Goal: Task Accomplishment & Management: Complete application form

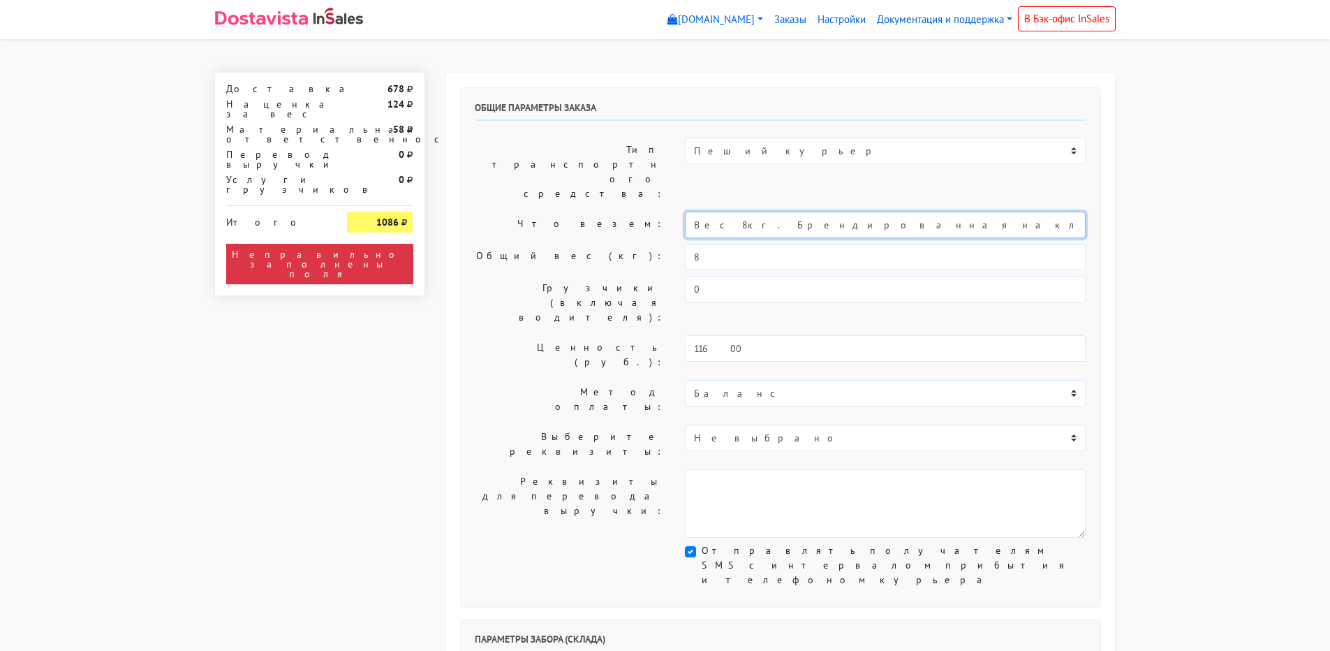
drag, startPoint x: 729, startPoint y: 181, endPoint x: 625, endPoint y: 185, distance: 104.1
click at [625, 212] on div "Что везем: Вес 8кг. Брендированная наклейка на упаковку печенья с предсказанием" at bounding box center [780, 225] width 632 height 27
drag, startPoint x: 905, startPoint y: 183, endPoint x: 586, endPoint y: 184, distance: 318.3
click at [587, 212] on div "Что везем: Вес 8кг. Брендированная наклейка на упаковку печенья с предсказанием" at bounding box center [780, 225] width 632 height 27
type input "Короб: 30*30*30 см, 2 кг // Печенья с предсказанием"
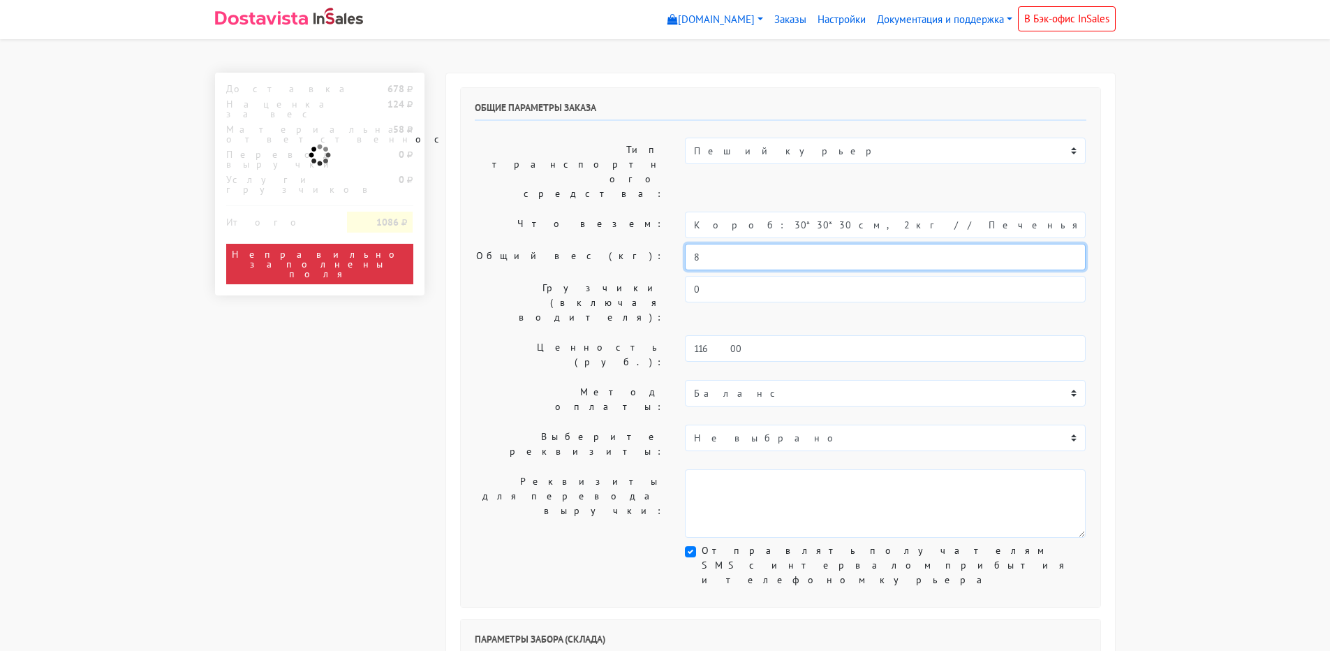
drag, startPoint x: 713, startPoint y: 215, endPoint x: 591, endPoint y: 215, distance: 122.9
click at [592, 244] on div "Общий вес (кг): 8" at bounding box center [780, 257] width 632 height 27
type input "2"
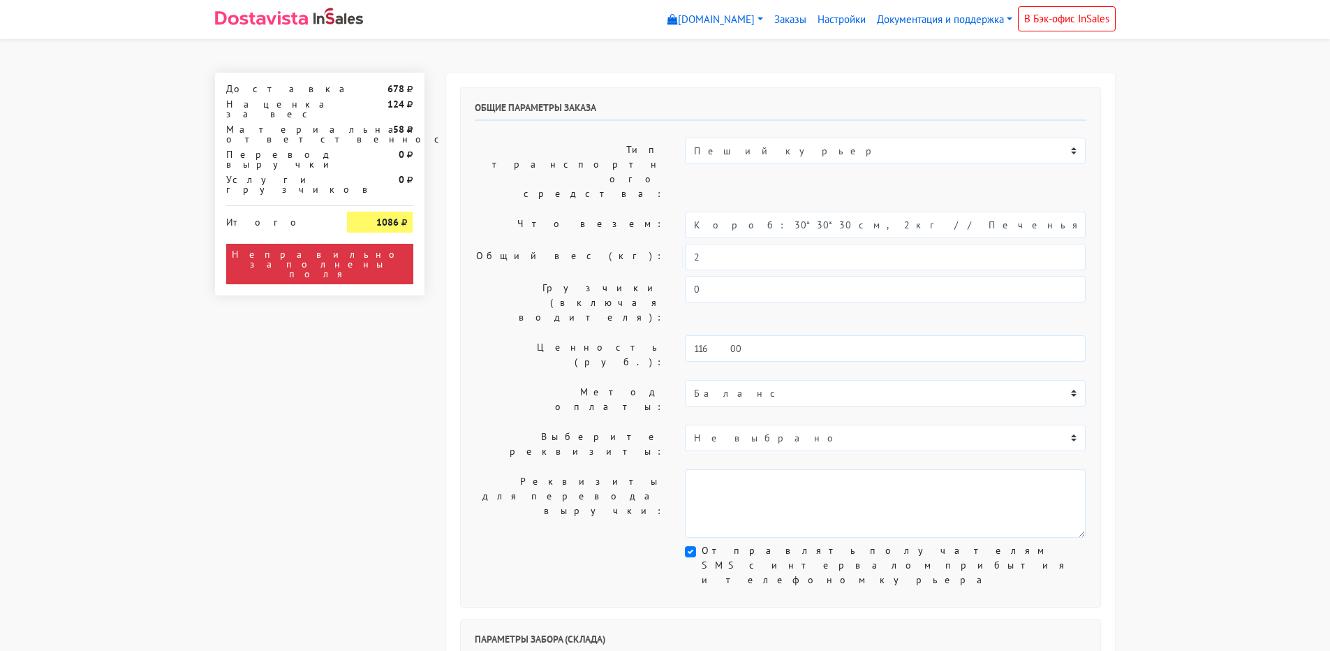
click at [572, 212] on label "Что везем:" at bounding box center [569, 225] width 211 height 27
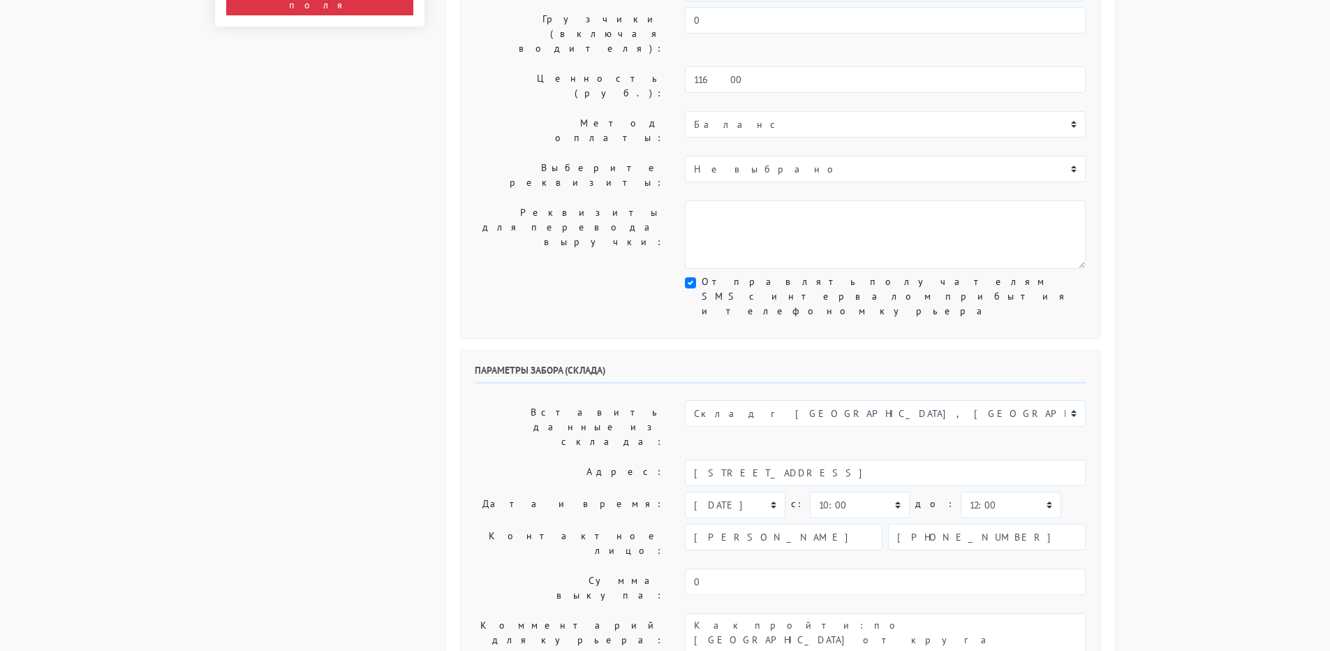
scroll to position [349, 0]
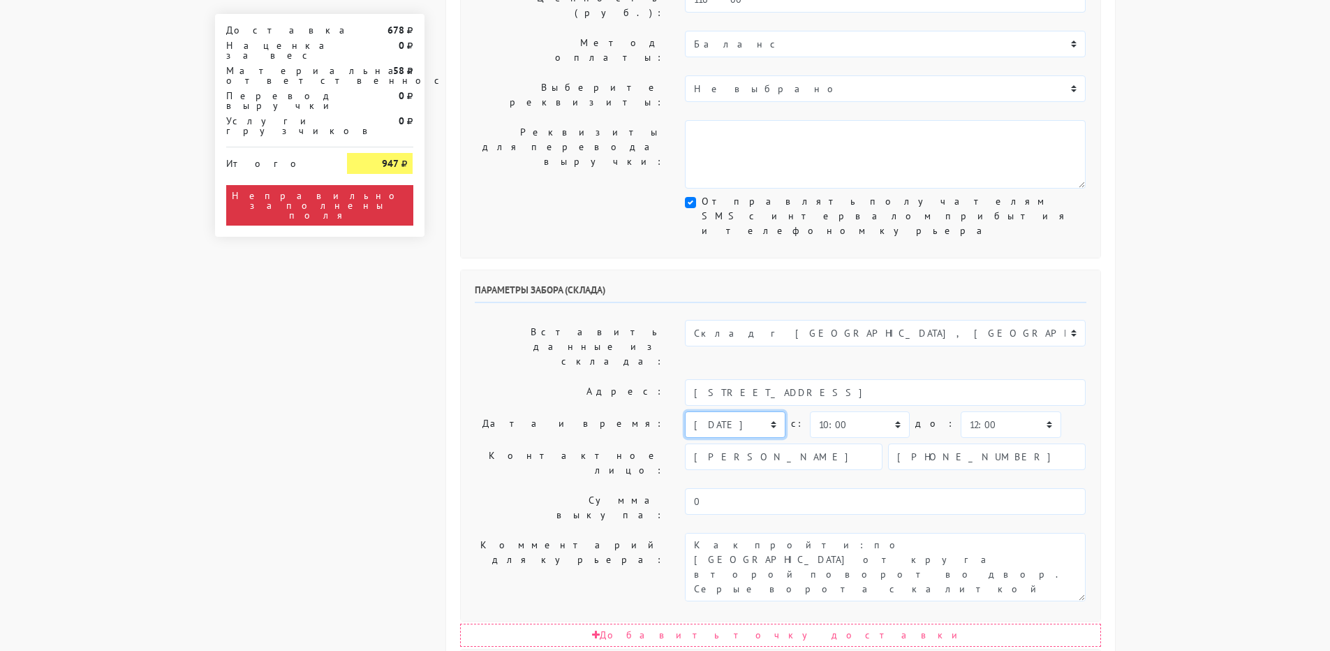
click at [720, 411] on select "[DATE] [DATE] [DATE] [DATE] [DATE] [DATE] [DATE] [DATE] [DATE]" at bounding box center [735, 424] width 100 height 27
select select "[DATE]"
click at [685, 411] on select "[DATE] [DATE] [DATE] [DATE] [DATE] [DATE] [DATE] [DATE] [DATE]" at bounding box center [735, 424] width 100 height 27
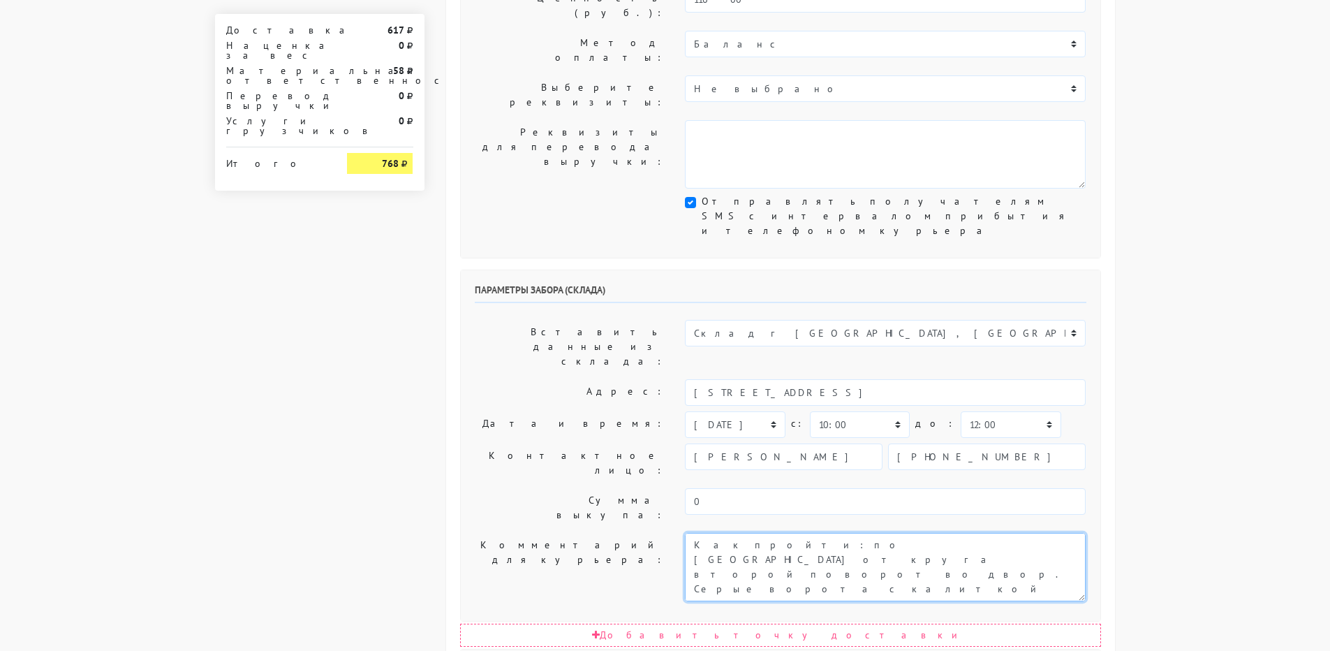
click at [691, 533] on textarea "Как пройти: по [GEOGRAPHIC_DATA] от круга второй поворот во двор. Серые ворота …" at bounding box center [885, 567] width 401 height 68
type textarea "Заказ 31633. Как пройти: по [GEOGRAPHIC_DATA] от круга второй поворот во двор. …"
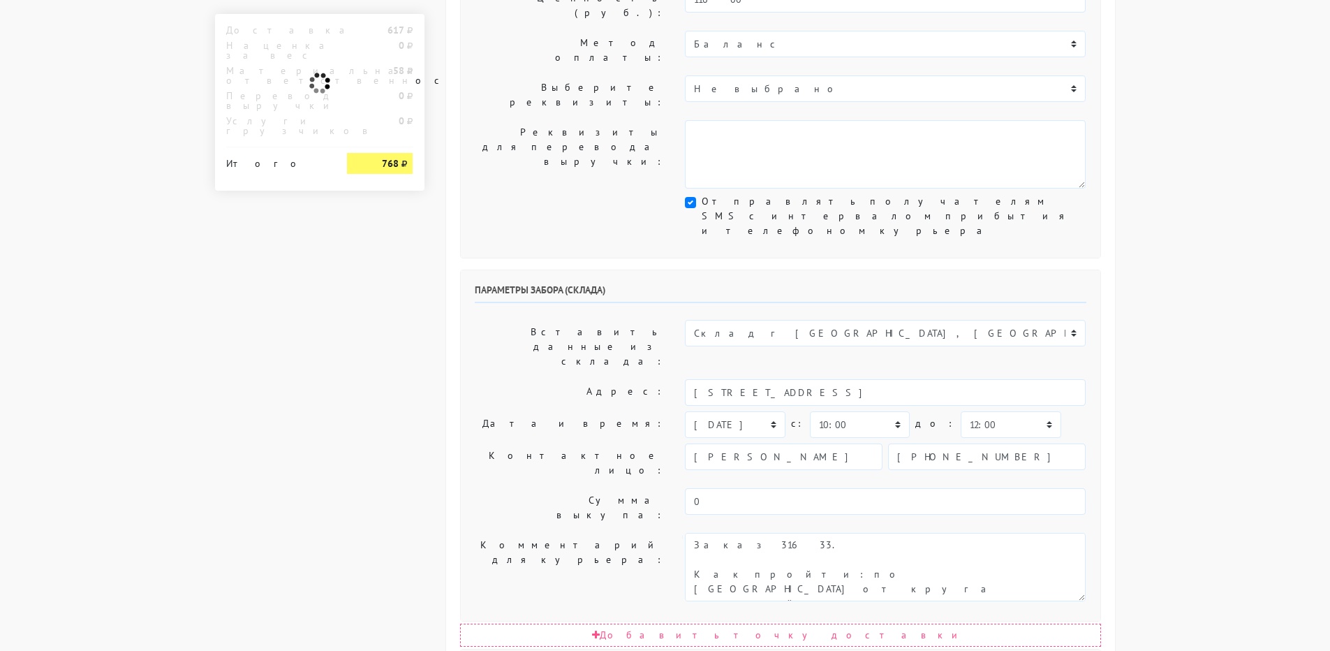
click at [576, 533] on label "Комментарий для курьера:" at bounding box center [569, 567] width 211 height 68
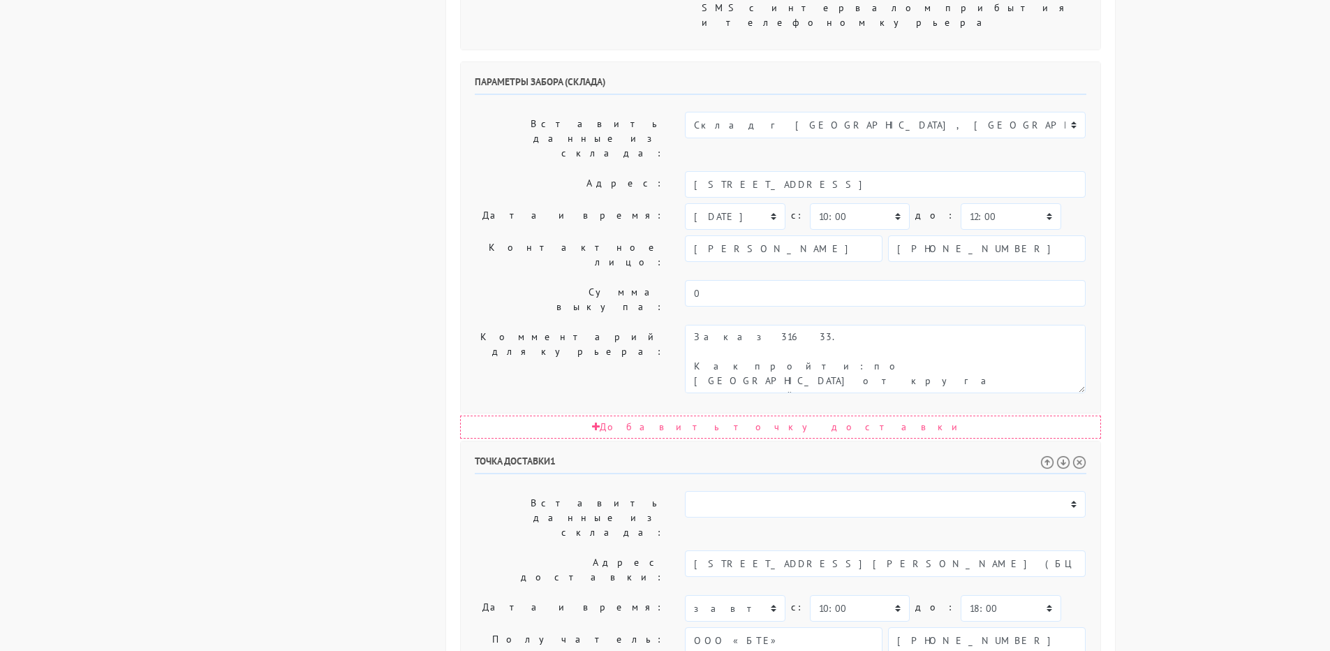
scroll to position [558, 0]
drag, startPoint x: 980, startPoint y: 443, endPoint x: 866, endPoint y: 480, distance: 120.3
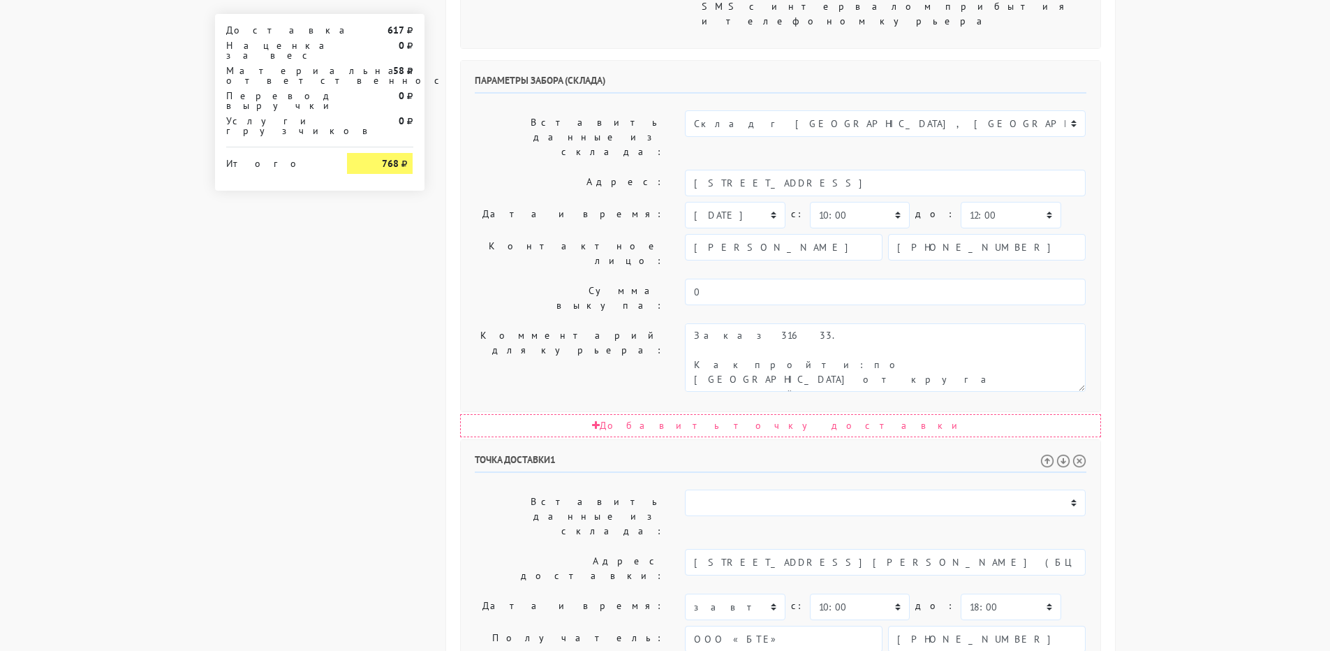
drag, startPoint x: 988, startPoint y: 443, endPoint x: 1006, endPoint y: 484, distance: 45.6
type textarea "Прошу позвонить получателю перед выездом. Доставка до 18.00!"
click at [961, 593] on select "00:00 00:30 01:00 01:30 02:00 02:30 03:00 03:30 04:00 04:30 05:00 05:30 06:00 0…" at bounding box center [1011, 606] width 100 height 27
select select "17:30"
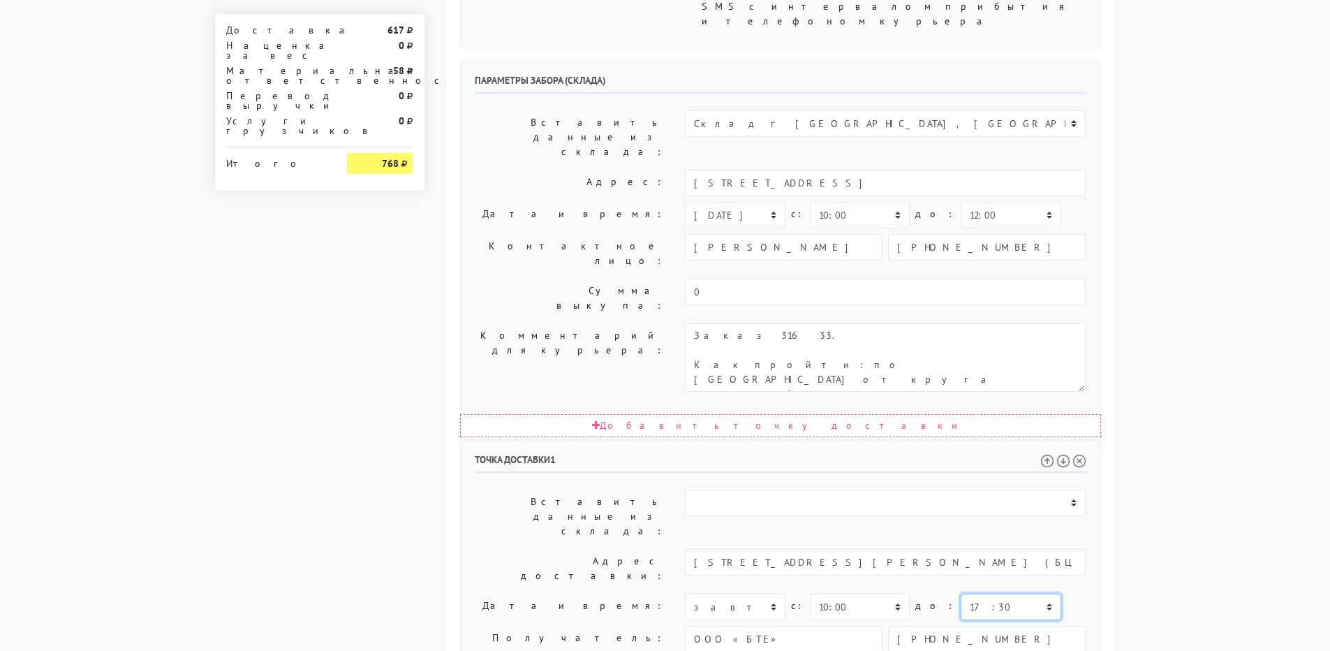
click at [961, 593] on select "00:00 00:30 01:00 01:30 02:00 02:30 03:00 03:30 04:00 04:30 05:00 05:30 06:00 0…" at bounding box center [1011, 606] width 100 height 27
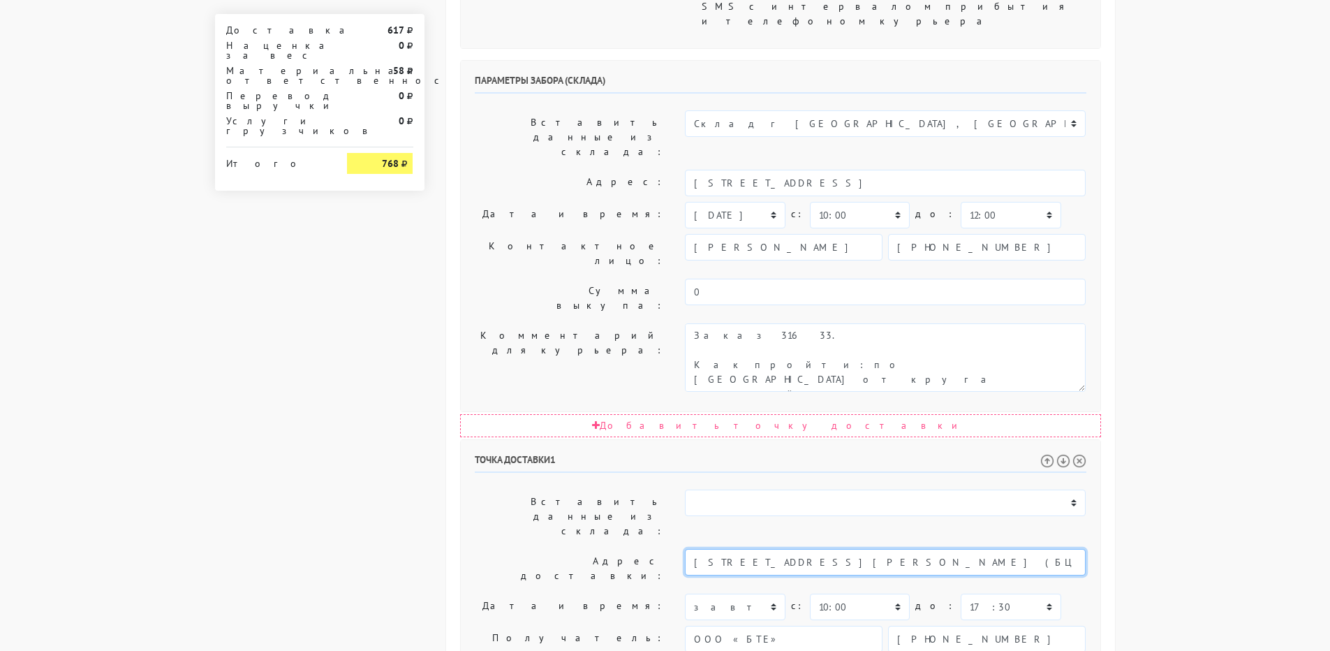
drag, startPoint x: 884, startPoint y: 346, endPoint x: 963, endPoint y: 352, distance: 79.8
click at [963, 549] on input "[STREET_ADDRESS][PERSON_NAME] (БЦ Диагональ Хаус)," at bounding box center [885, 562] width 401 height 27
click at [822, 549] on input "[STREET_ADDRESS][PERSON_NAME] (БЦ Диагональ" at bounding box center [885, 562] width 401 height 27
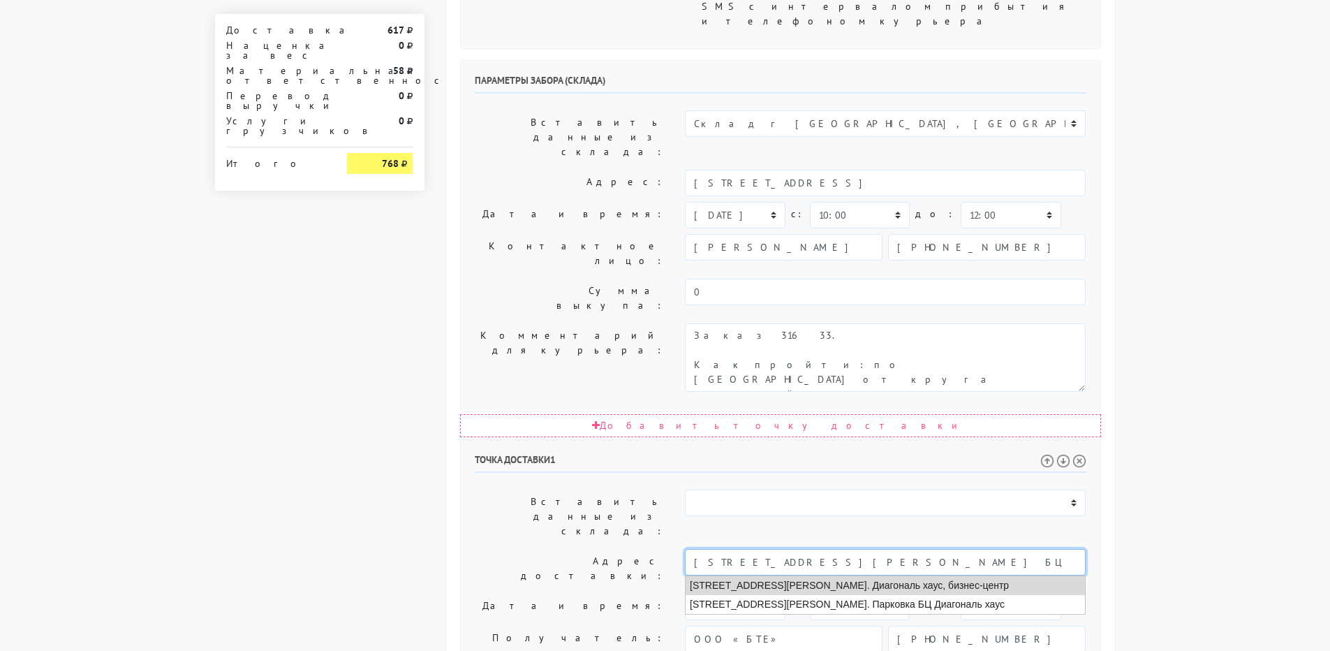
click at [834, 576] on li "[STREET_ADDRESS][PERSON_NAME]. Диагональ хаус, бизнес-центр" at bounding box center [885, 585] width 399 height 19
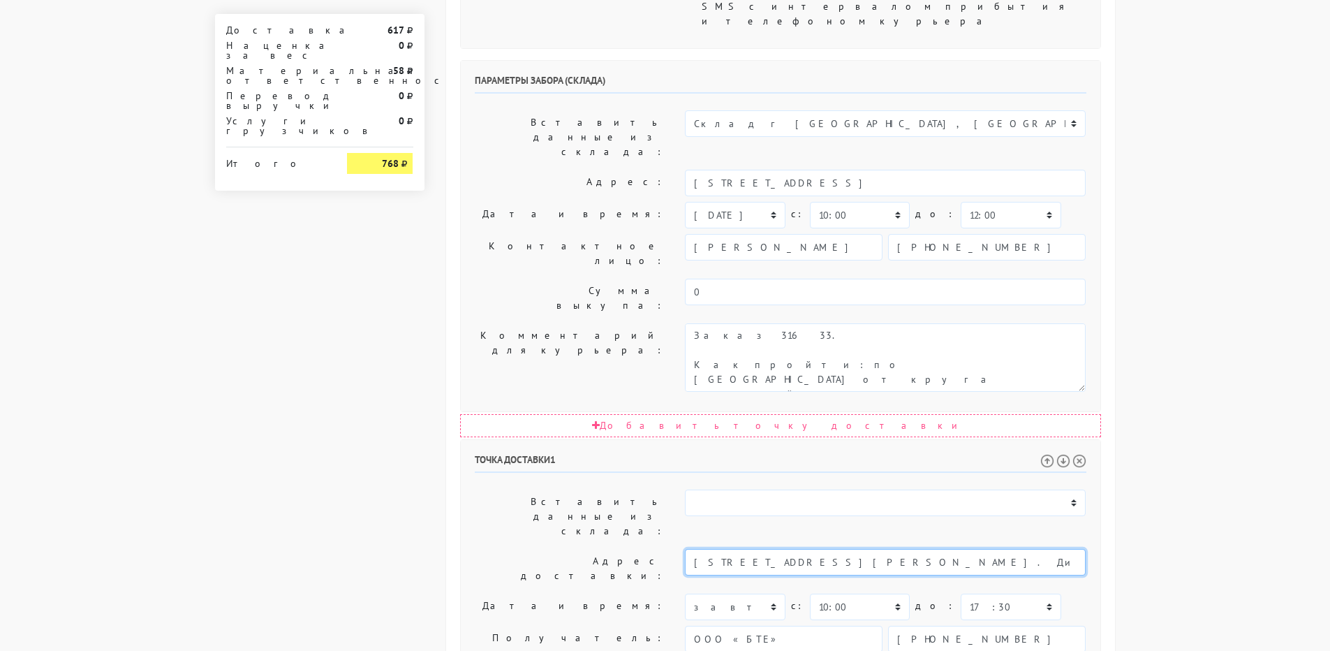
type input "[STREET_ADDRESS][PERSON_NAME]. Диагональ хаус, бизнес-центр"
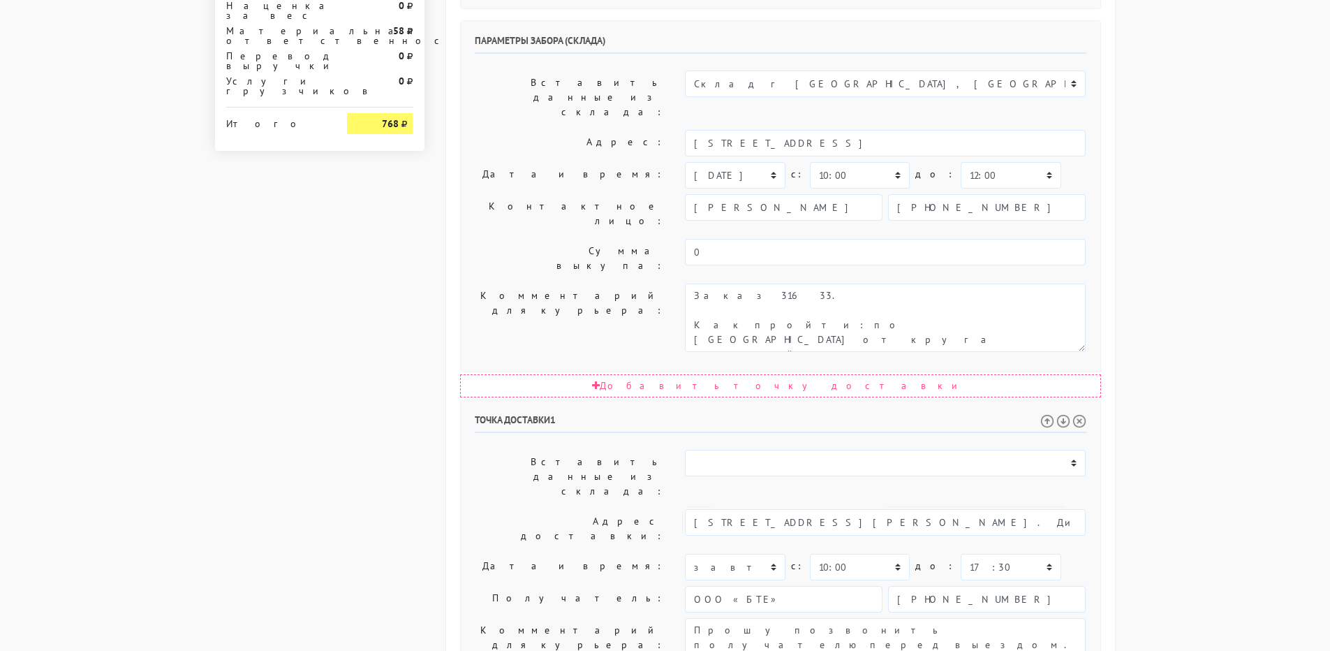
scroll to position [637, 0]
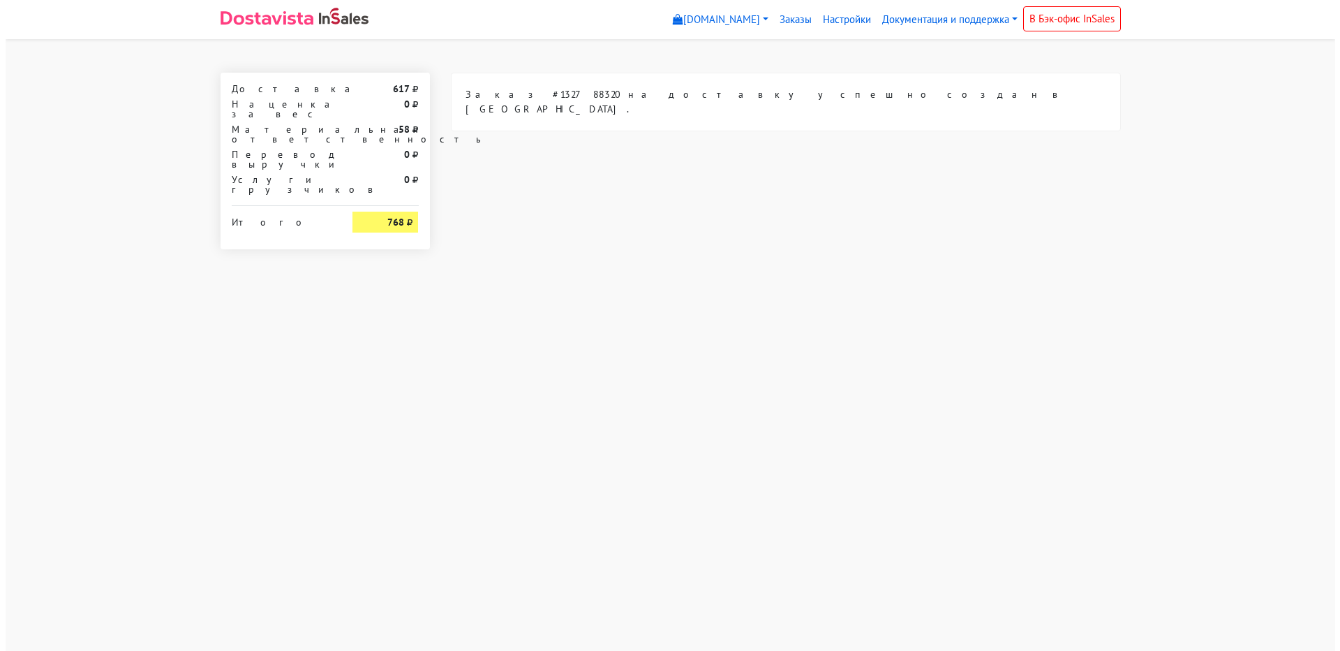
scroll to position [0, 0]
